Goal: Task Accomplishment & Management: Complete application form

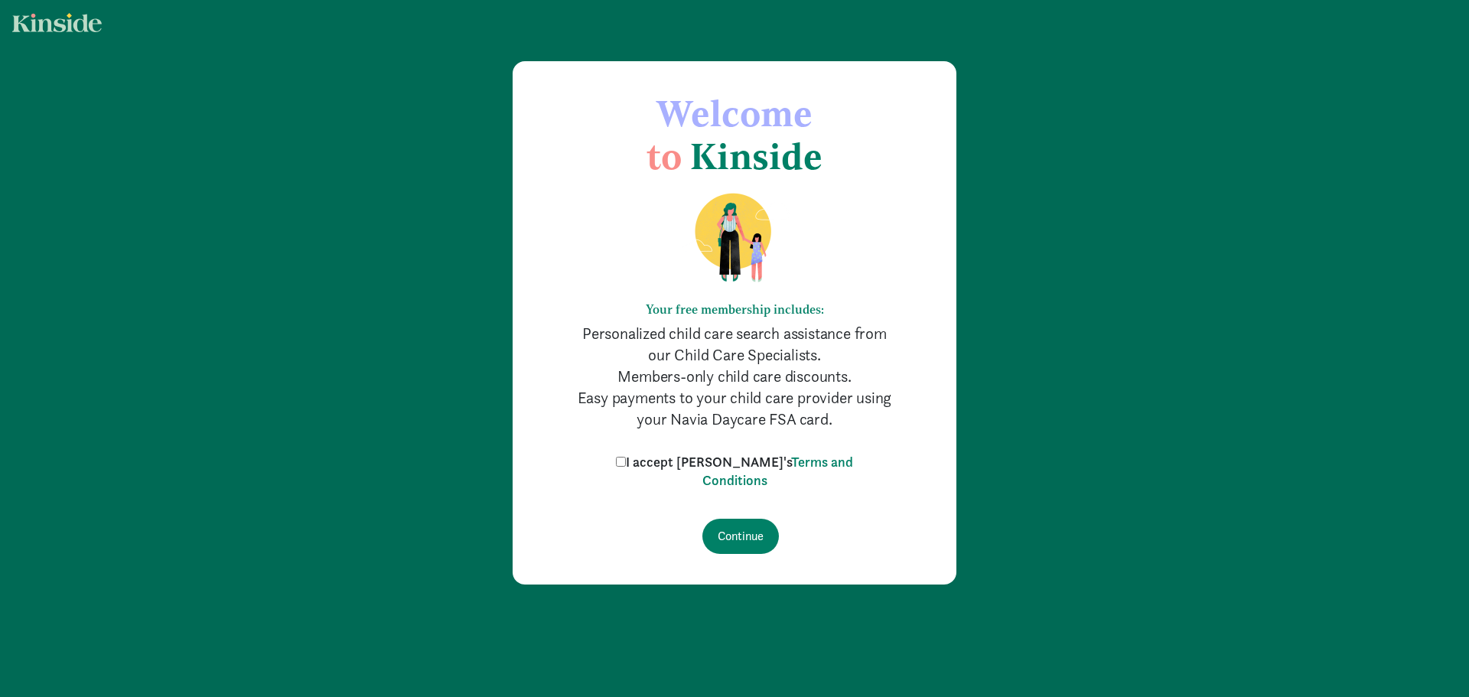
click at [644, 461] on label "I accept [PERSON_NAME]'s Terms and Conditions" at bounding box center [734, 471] width 245 height 37
click at [626, 461] on input "I accept [PERSON_NAME]'s Terms and Conditions" at bounding box center [621, 462] width 10 height 10
checkbox input "true"
click at [739, 536] on input "Continue" at bounding box center [740, 536] width 77 height 35
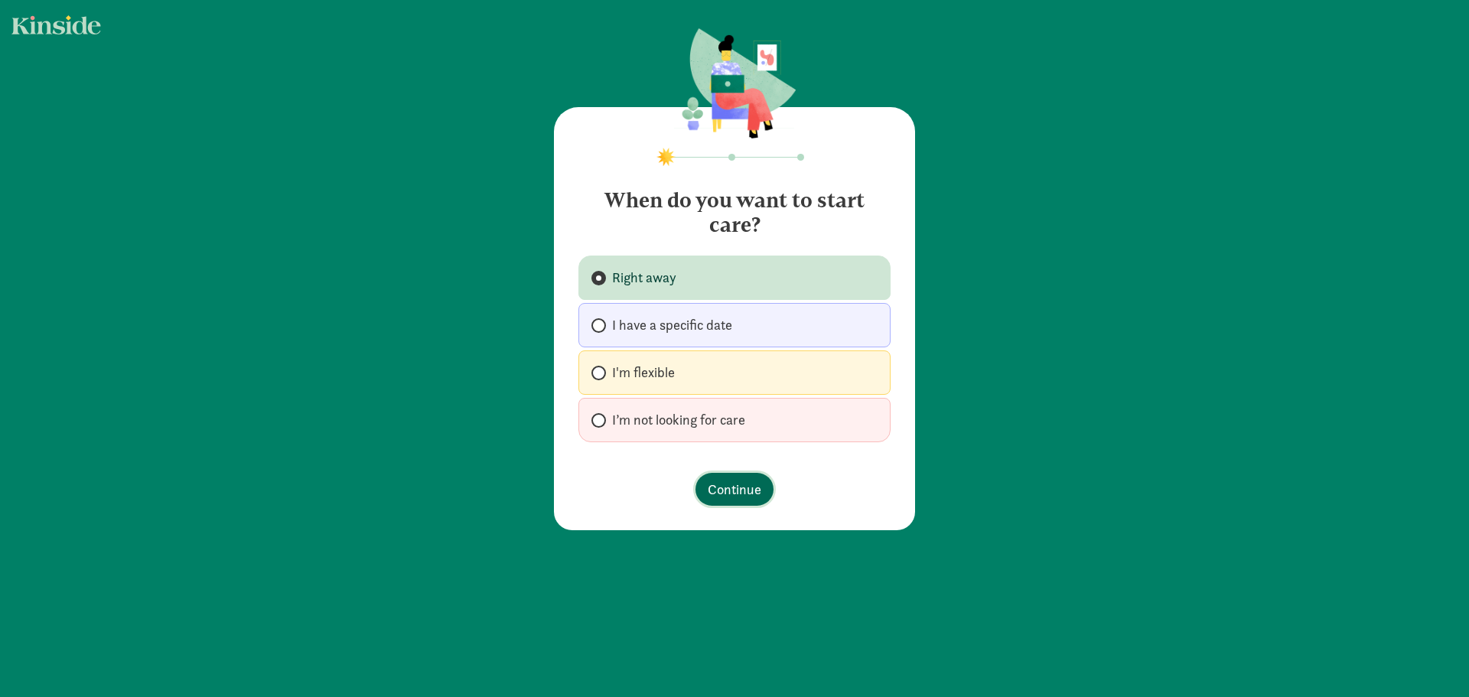
click at [724, 491] on span "Continue" at bounding box center [735, 489] width 54 height 21
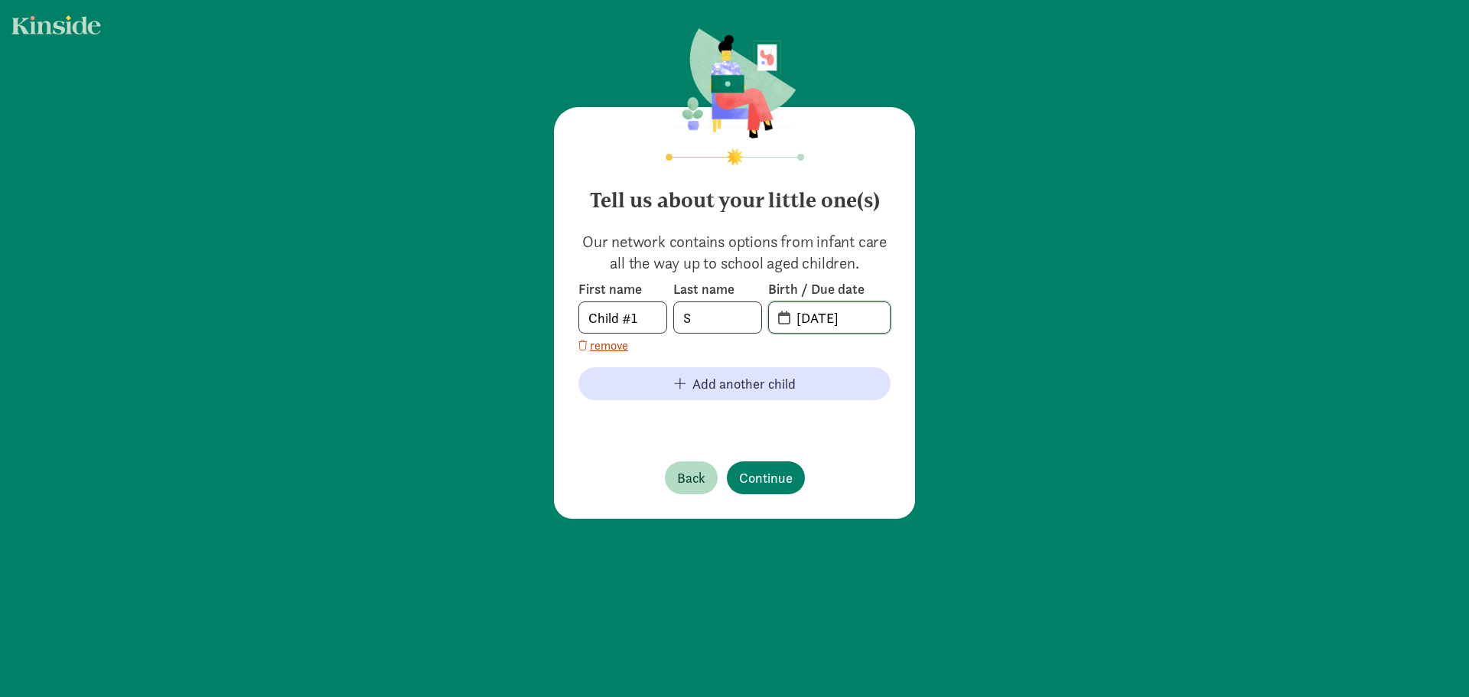
click at [836, 313] on input "09-09-2025" at bounding box center [838, 317] width 103 height 31
drag, startPoint x: 878, startPoint y: 319, endPoint x: 747, endPoint y: 318, distance: 130.8
click at [747, 318] on div "First name Child #1 Last name S Birth / Due date 09-09-2025" at bounding box center [734, 307] width 312 height 54
